Goal: Information Seeking & Learning: Learn about a topic

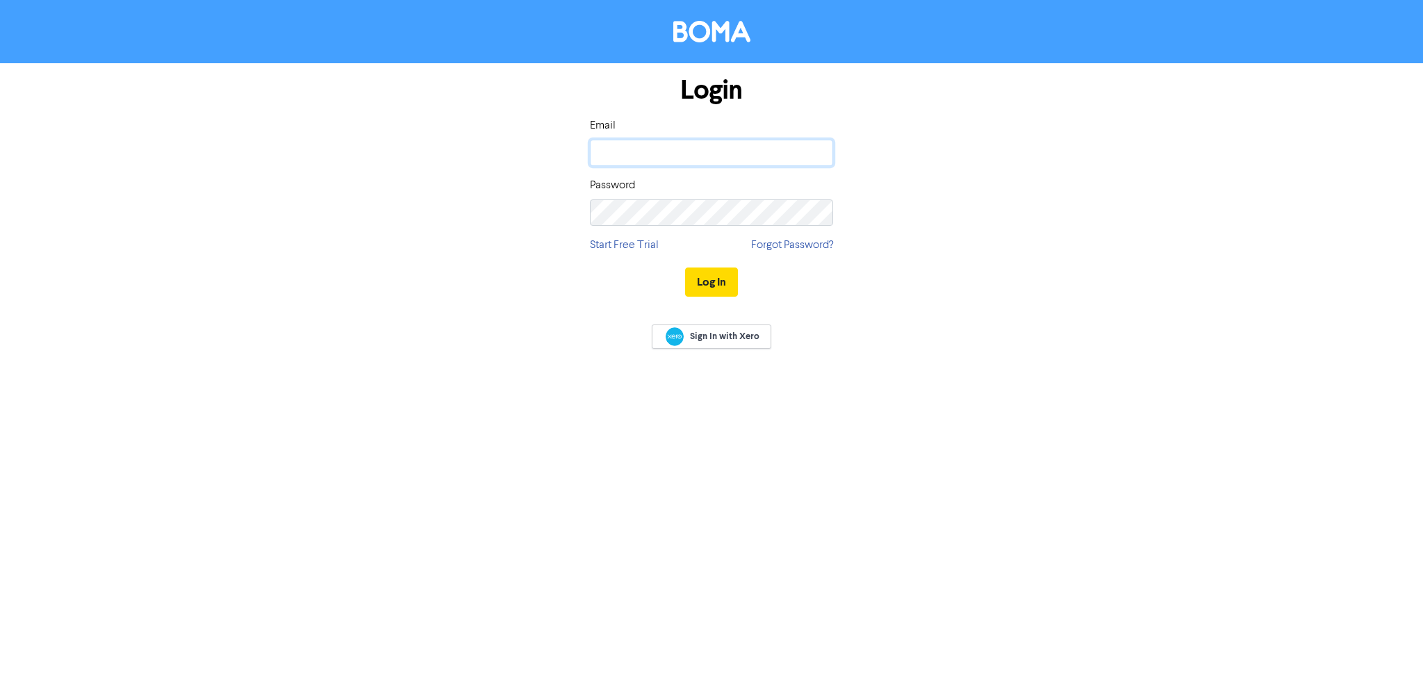
click at [650, 150] on input "email" at bounding box center [711, 153] width 243 height 26
type input "[EMAIL_ADDRESS][DOMAIN_NAME]"
click at [721, 328] on link "Sign In with Xero" at bounding box center [712, 336] width 120 height 24
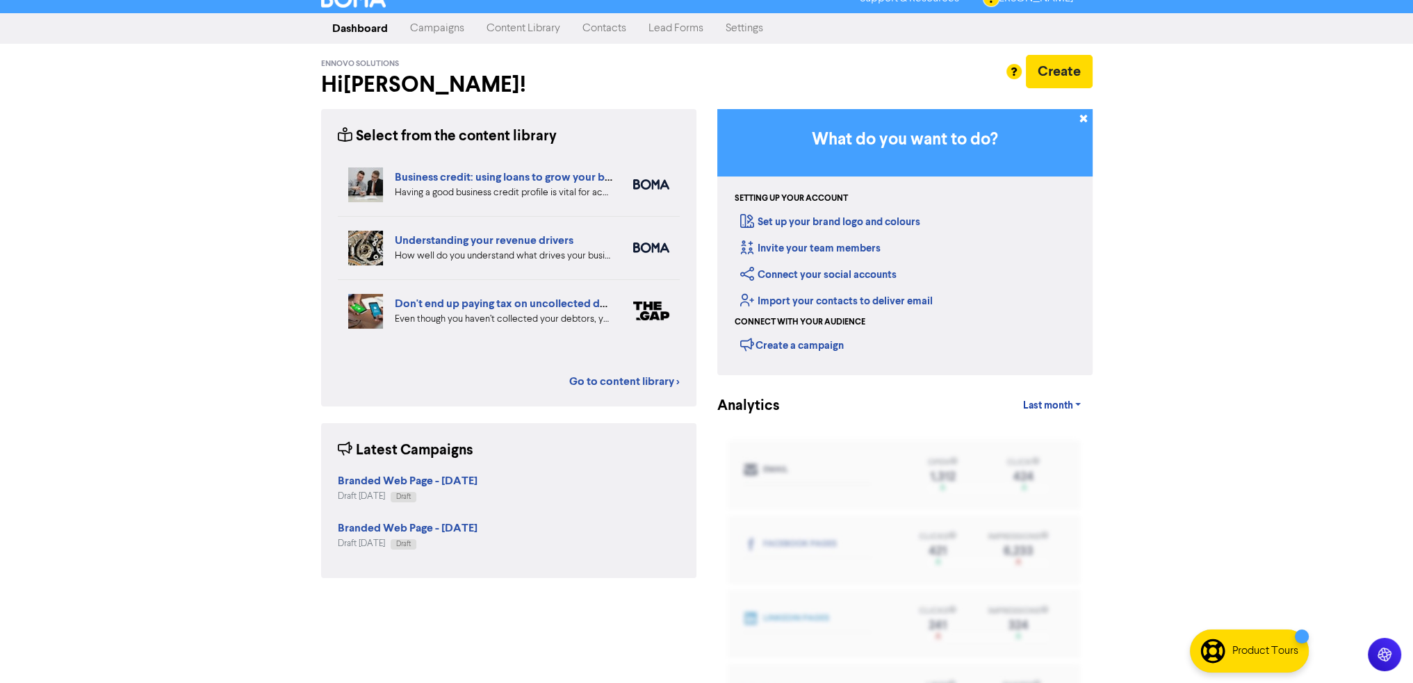
scroll to position [24, 0]
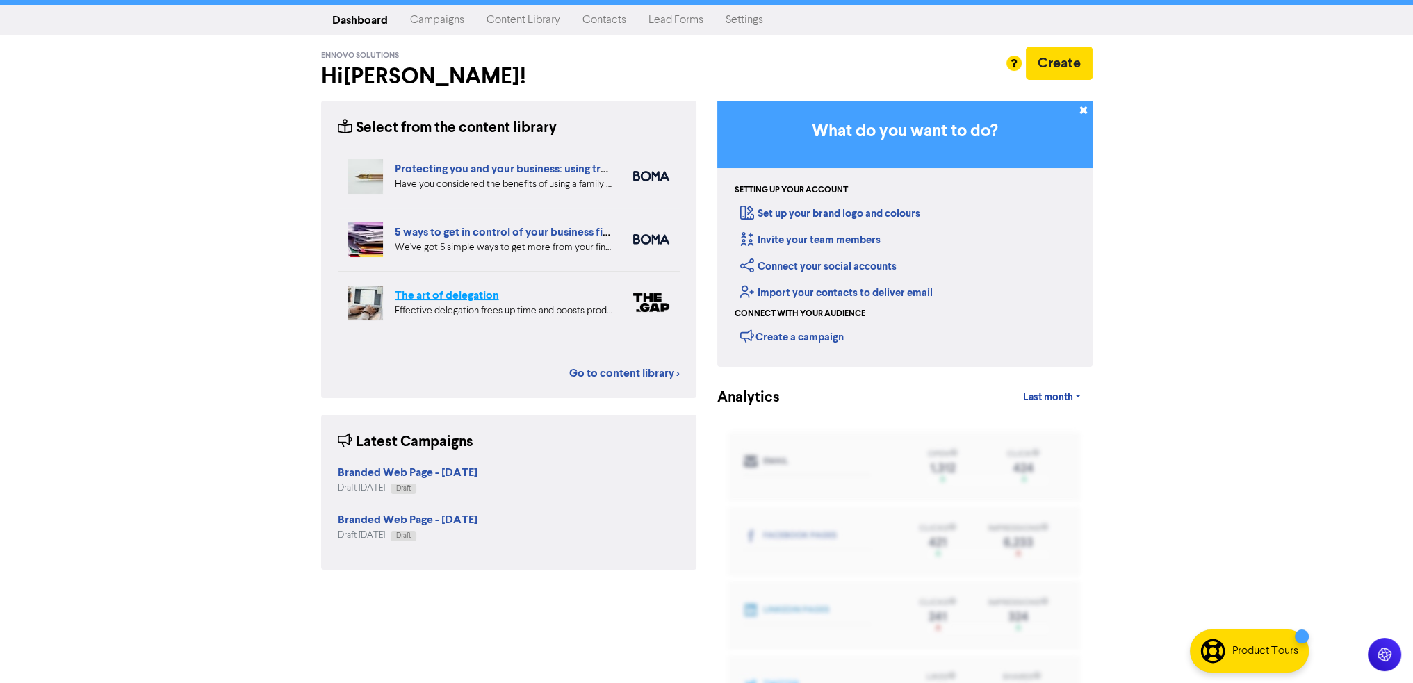
click at [478, 293] on link "The art of delegation" at bounding box center [447, 295] width 104 height 14
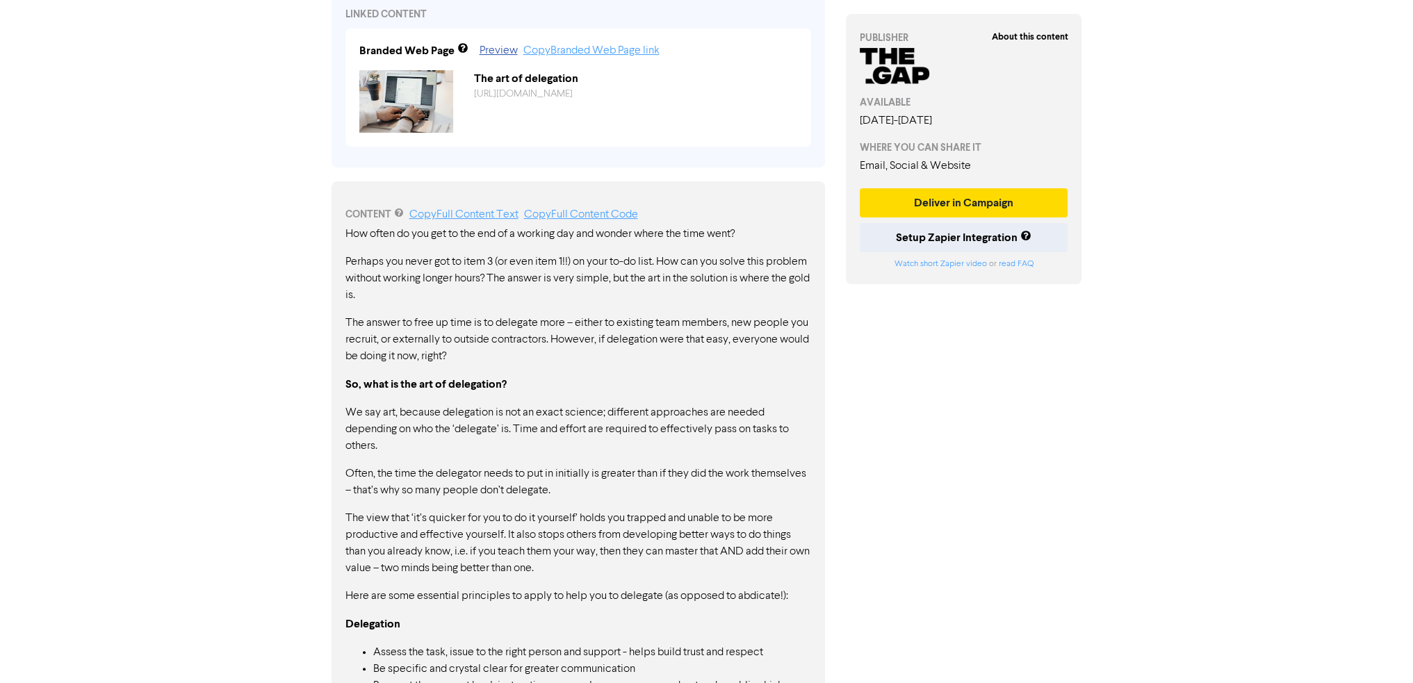
scroll to position [625, 0]
